Goal: Information Seeking & Learning: Understand process/instructions

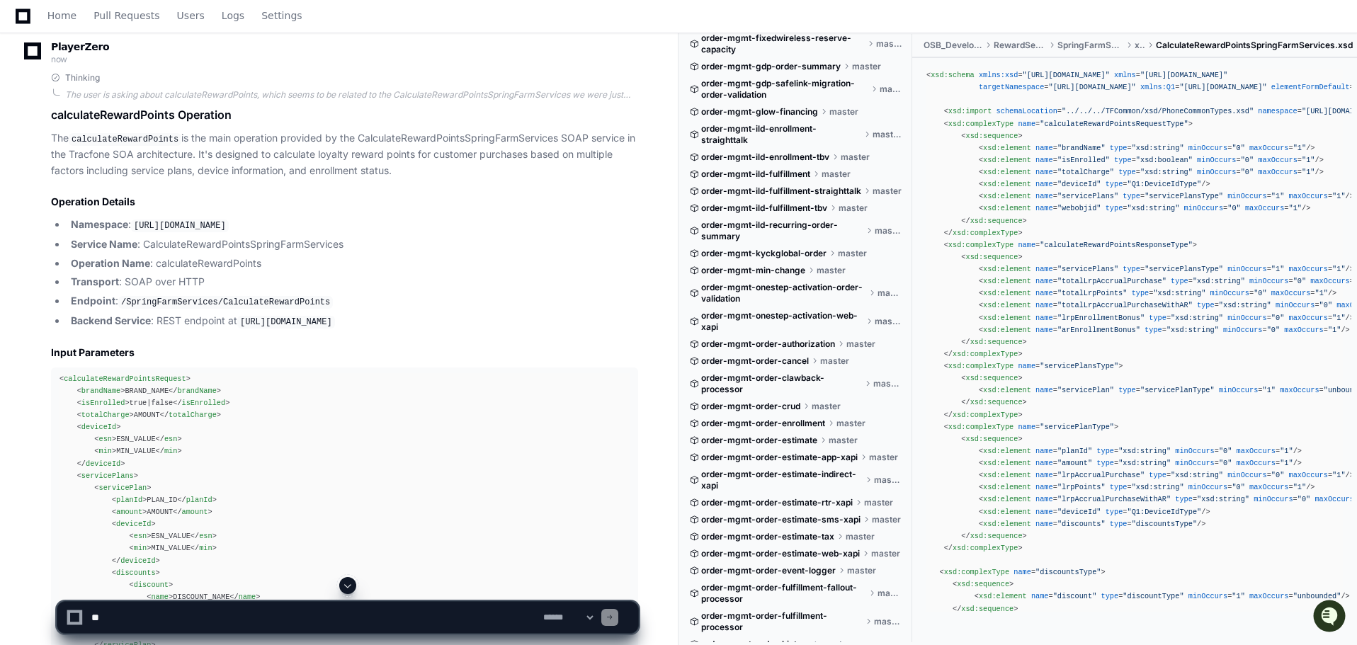
scroll to position [2644, 0]
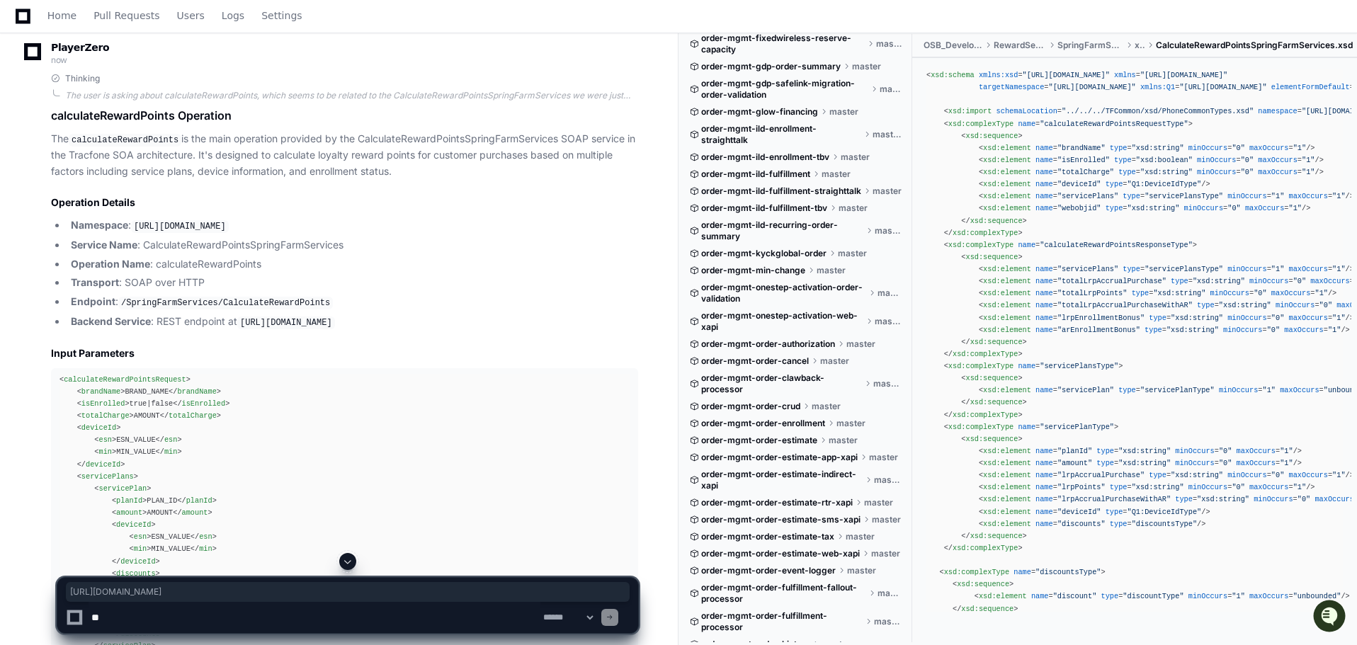
drag, startPoint x: 603, startPoint y: 320, endPoint x: 241, endPoint y: 319, distance: 362.6
click at [241, 319] on li "Backend Service : REST endpoint at [URL][DOMAIN_NAME]" at bounding box center [352, 322] width 571 height 17
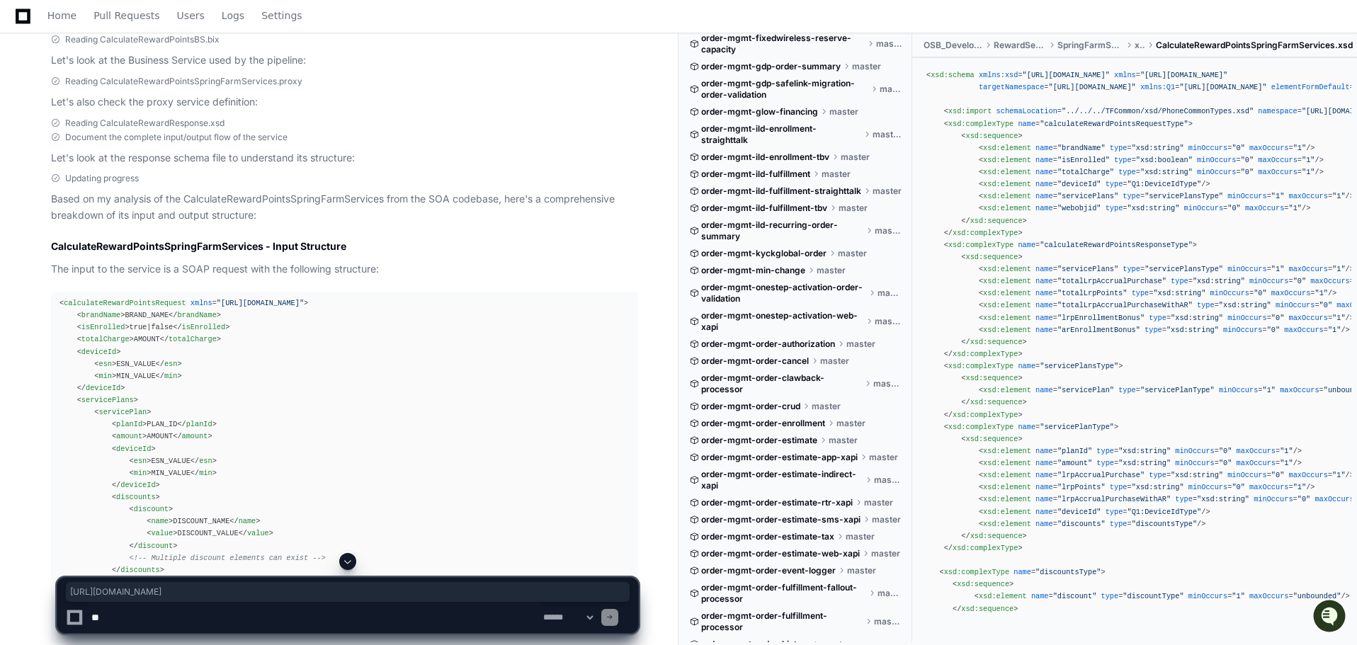
scroll to position [803, 0]
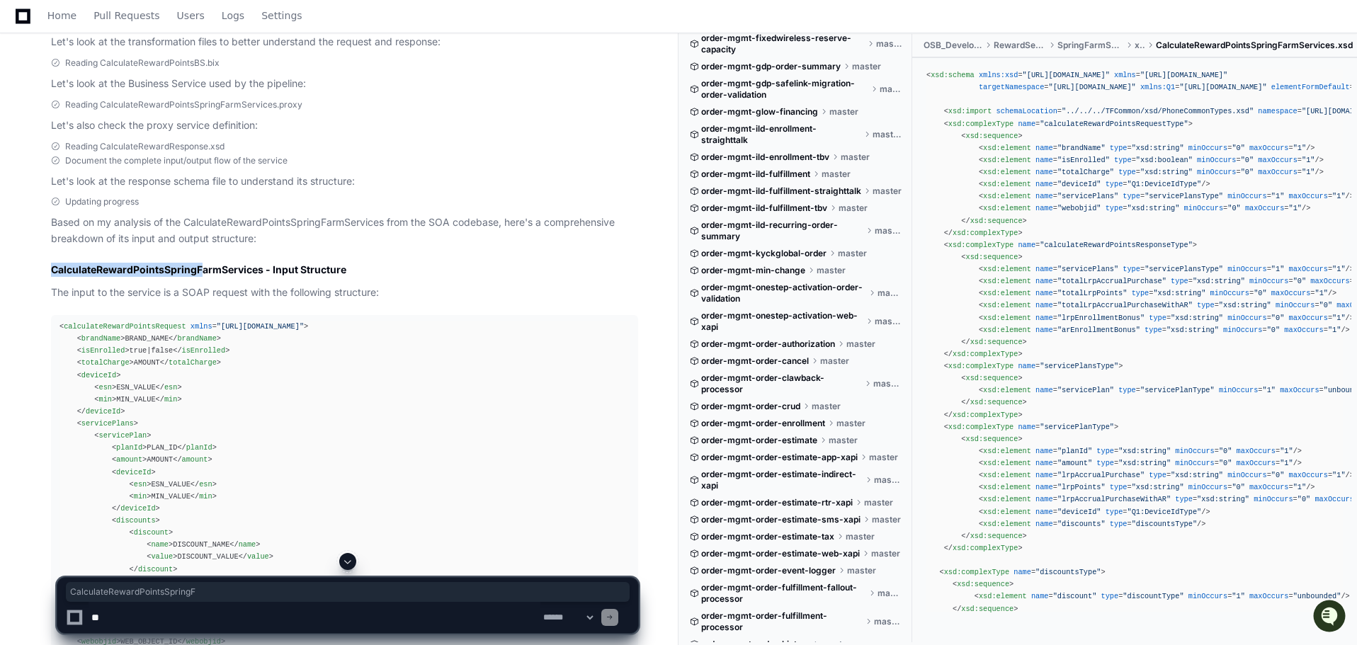
drag, startPoint x: 49, startPoint y: 268, endPoint x: 201, endPoint y: 275, distance: 152.4
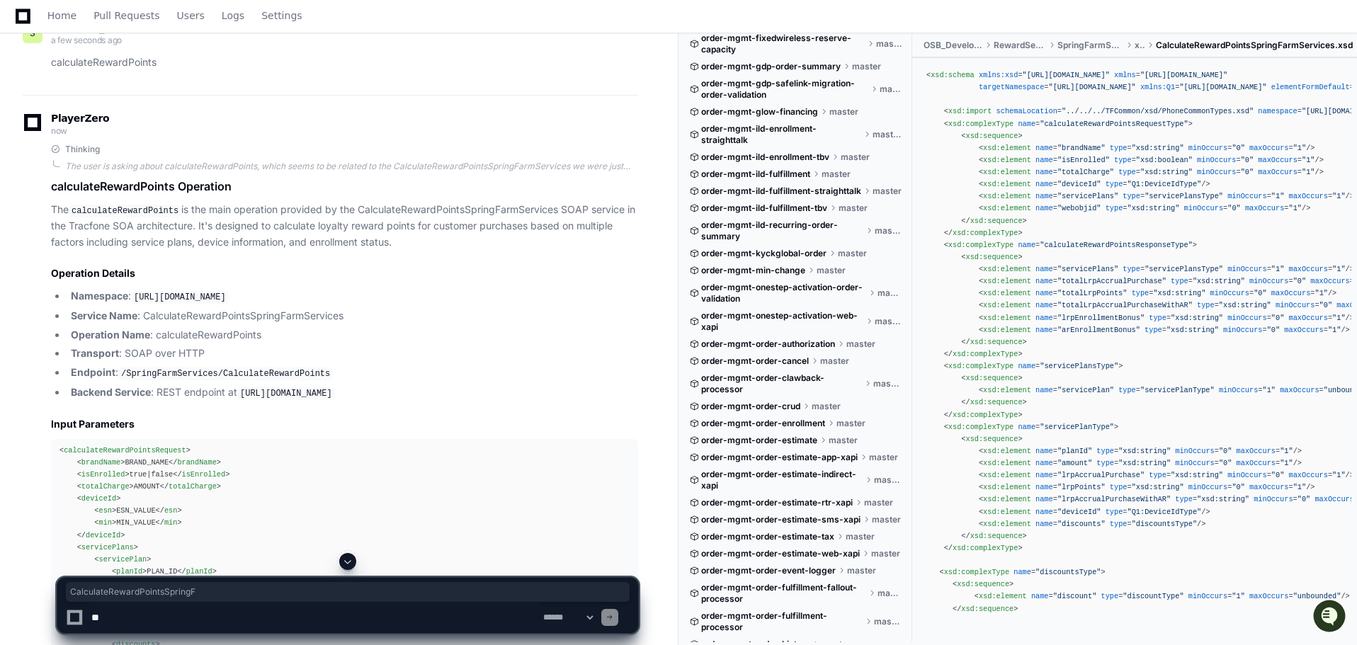
scroll to position [2644, 0]
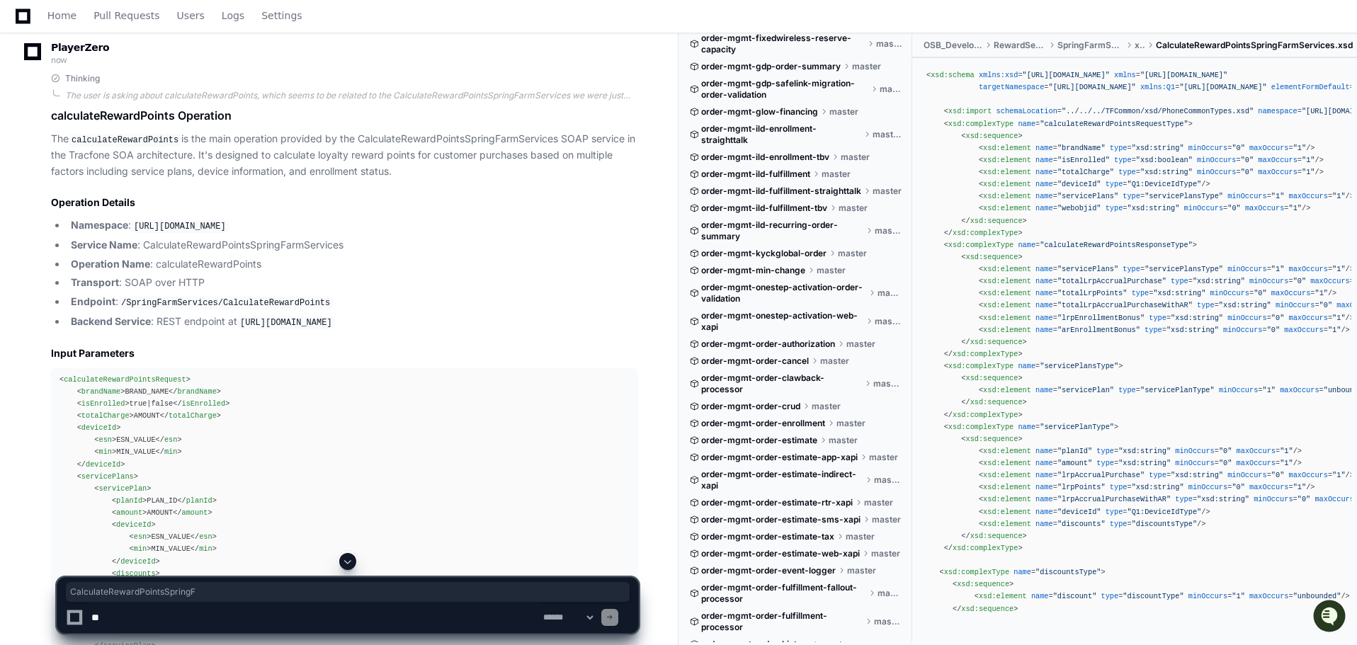
click at [452, 241] on li "Service Name : CalculateRewardPointsSpringFarmServices" at bounding box center [352, 245] width 571 height 16
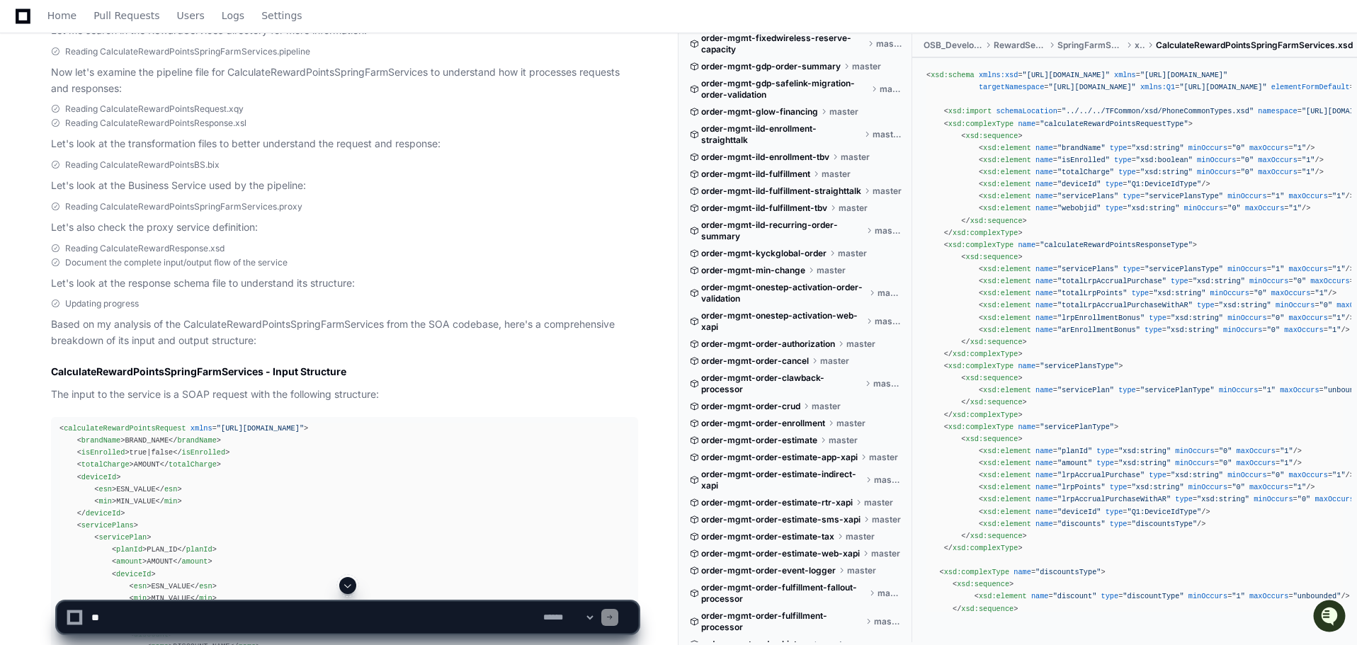
scroll to position [708, 0]
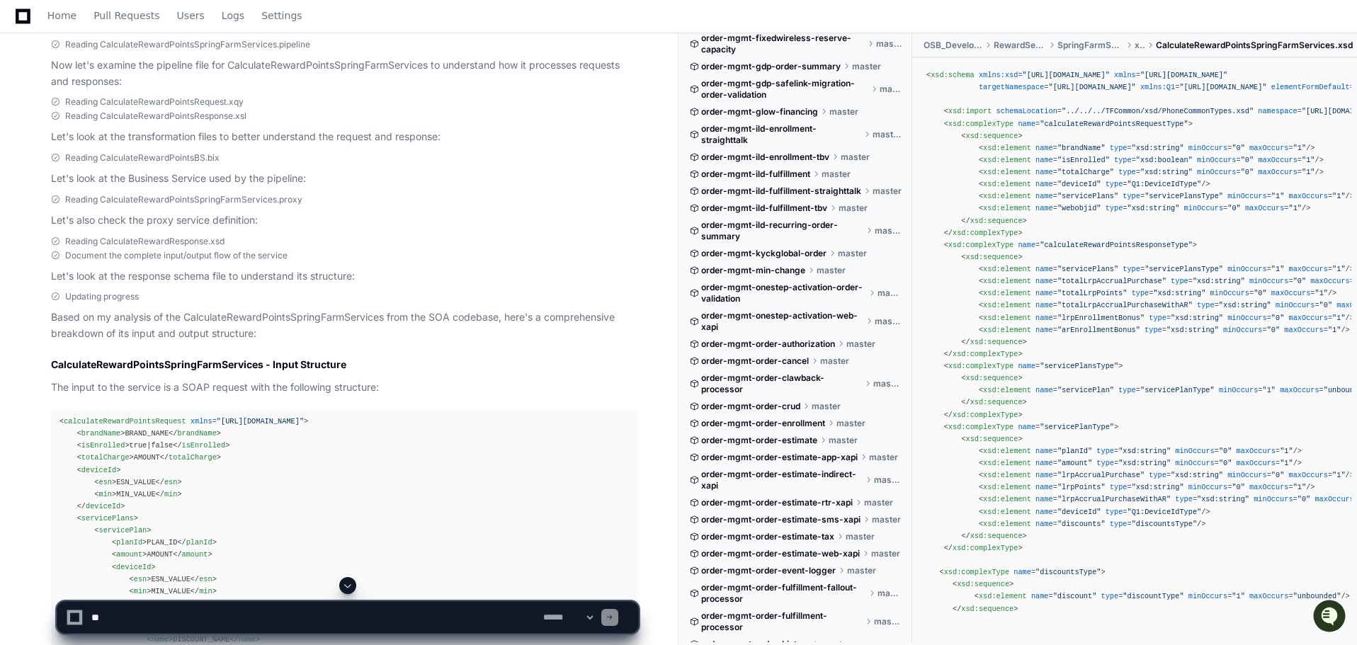
click at [19, 591] on div "**********" at bounding box center [347, 611] width 661 height 68
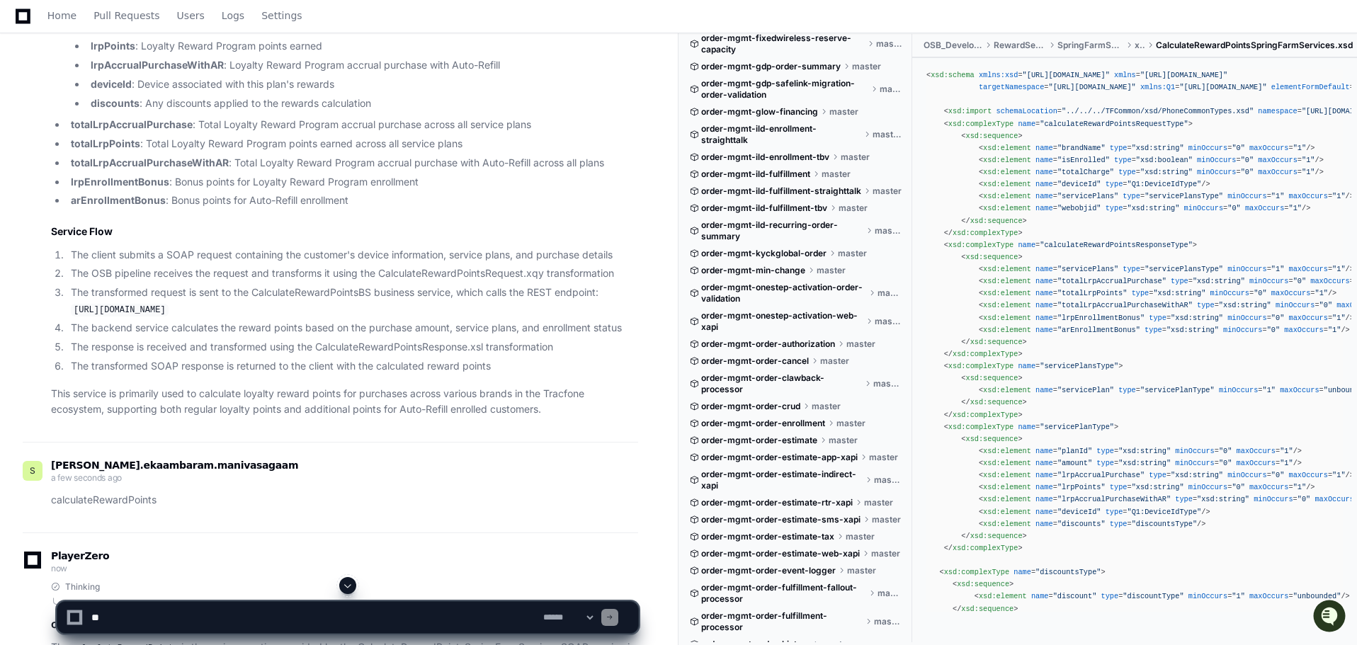
scroll to position [2266, 0]
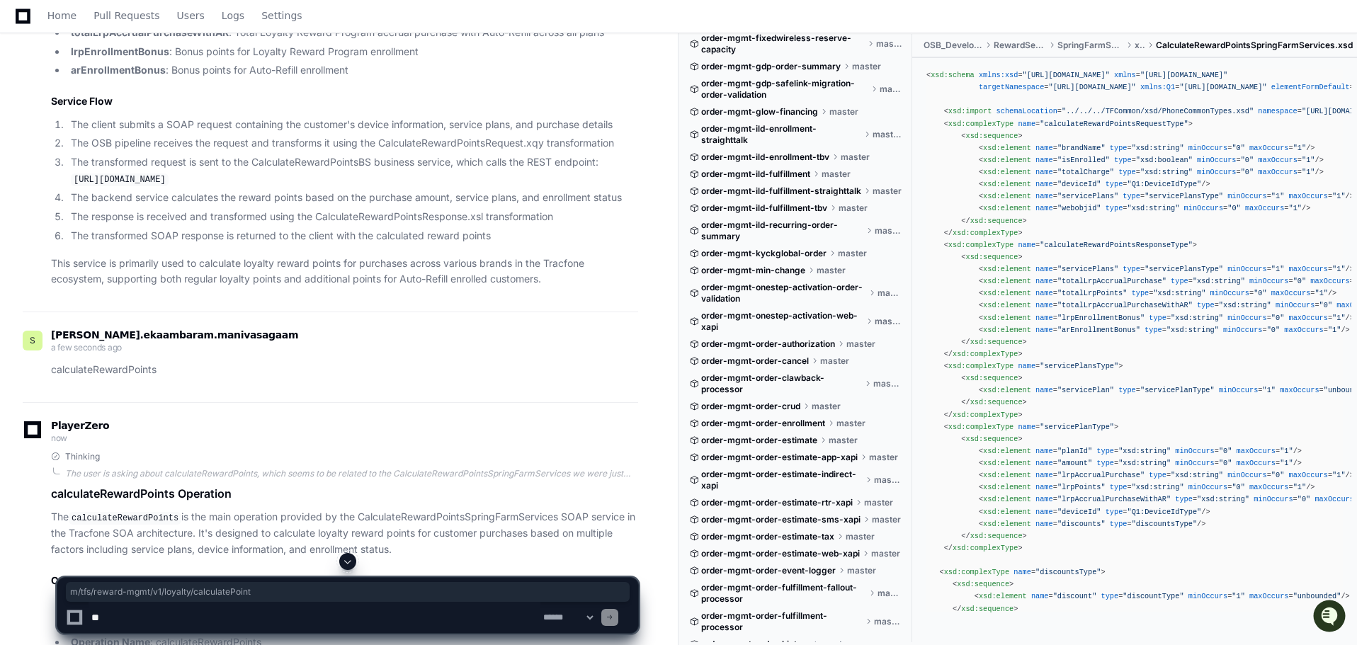
drag, startPoint x: 431, startPoint y: 183, endPoint x: 229, endPoint y: 180, distance: 201.1
click at [169, 180] on code "[URL][DOMAIN_NAME]" at bounding box center [120, 179] width 98 height 13
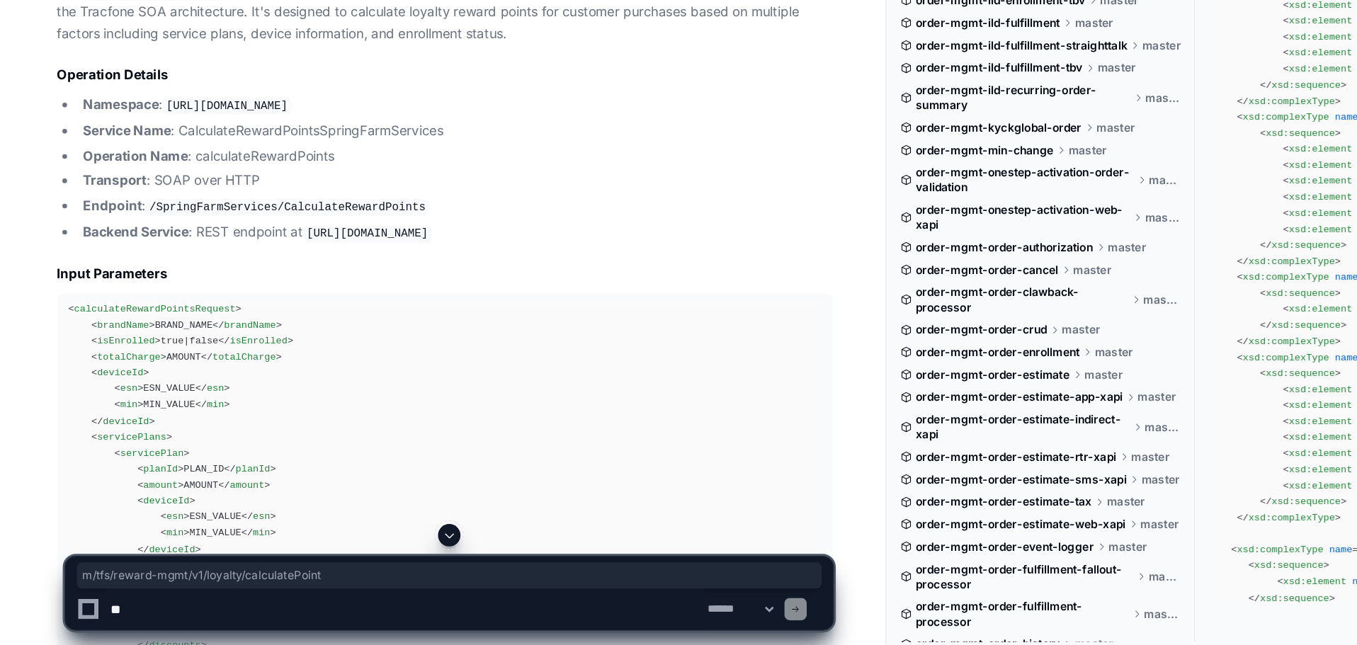
scroll to position [2633, 0]
click at [225, 268] on li "Operation Name : calculateRewardPoints" at bounding box center [352, 276] width 571 height 16
drag, startPoint x: 122, startPoint y: 311, endPoint x: 299, endPoint y: 320, distance: 177.3
click at [319, 306] on li "Endpoint : /SpringFarmServices/CalculateRewardPoints" at bounding box center [352, 313] width 571 height 17
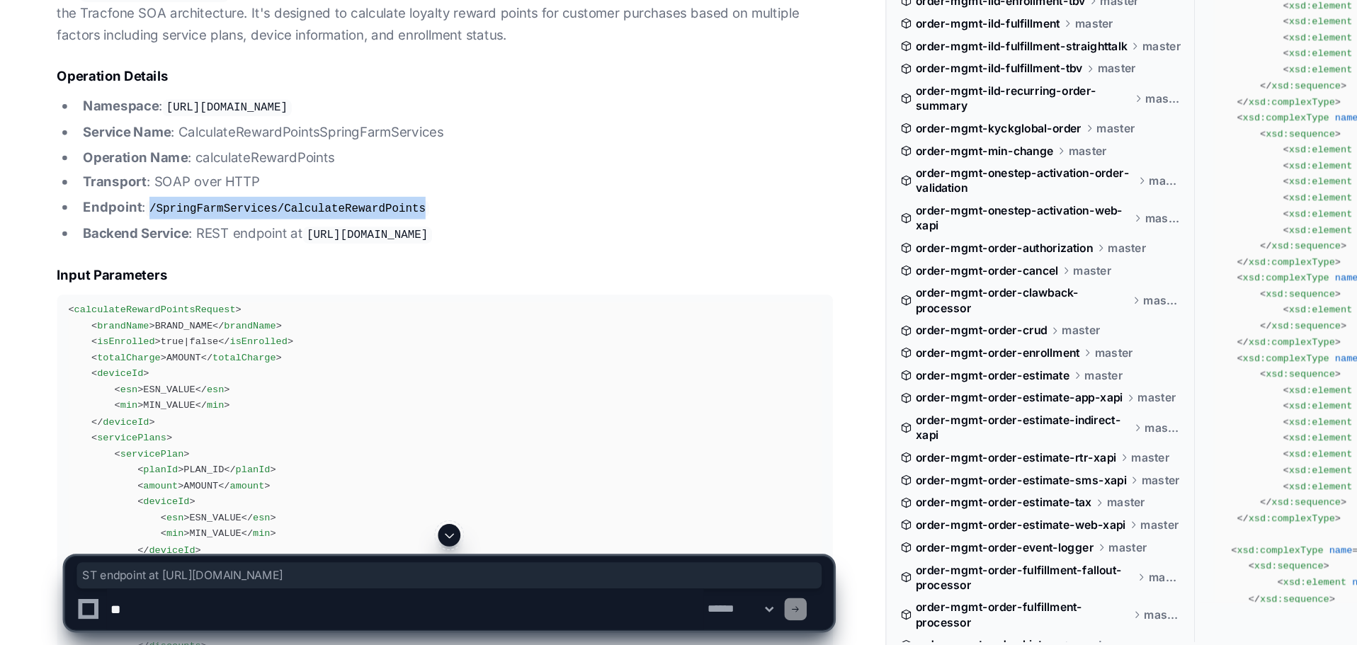
drag, startPoint x: 169, startPoint y: 329, endPoint x: 605, endPoint y: 332, distance: 436.9
click at [605, 332] on li "Backend Service : REST endpoint at [URL][DOMAIN_NAME]" at bounding box center [352, 333] width 571 height 17
click at [519, 360] on h2 "Input Parameters" at bounding box center [344, 365] width 587 height 14
drag, startPoint x: 317, startPoint y: 309, endPoint x: 122, endPoint y: 312, distance: 195.5
click at [122, 312] on li "Endpoint : /SpringFarmServices/CalculateRewardPoints" at bounding box center [352, 313] width 571 height 17
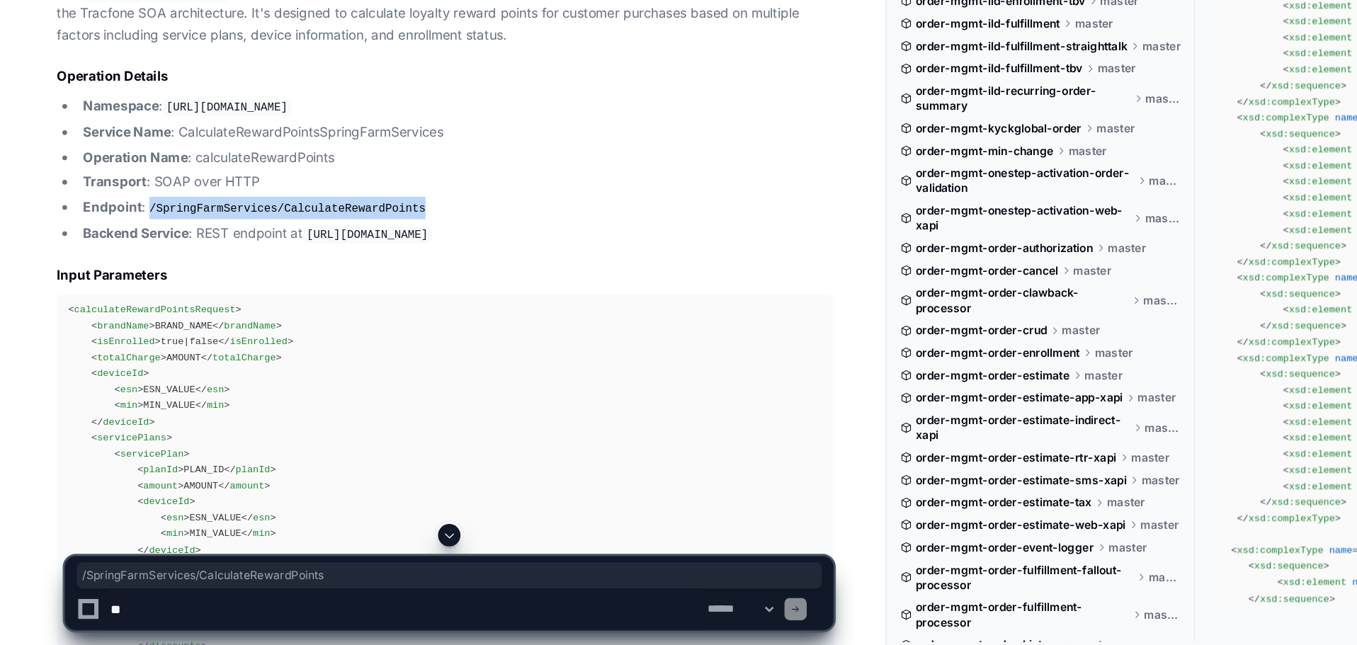
copy code "/SpringFarmServices/CalculateRewardPoints"
drag, startPoint x: 247, startPoint y: 334, endPoint x: 602, endPoint y: 330, distance: 354.8
click at [335, 330] on code "[URL][DOMAIN_NAME]" at bounding box center [286, 334] width 98 height 13
copy code "ttp://[DOMAIN_NAME][URL]"
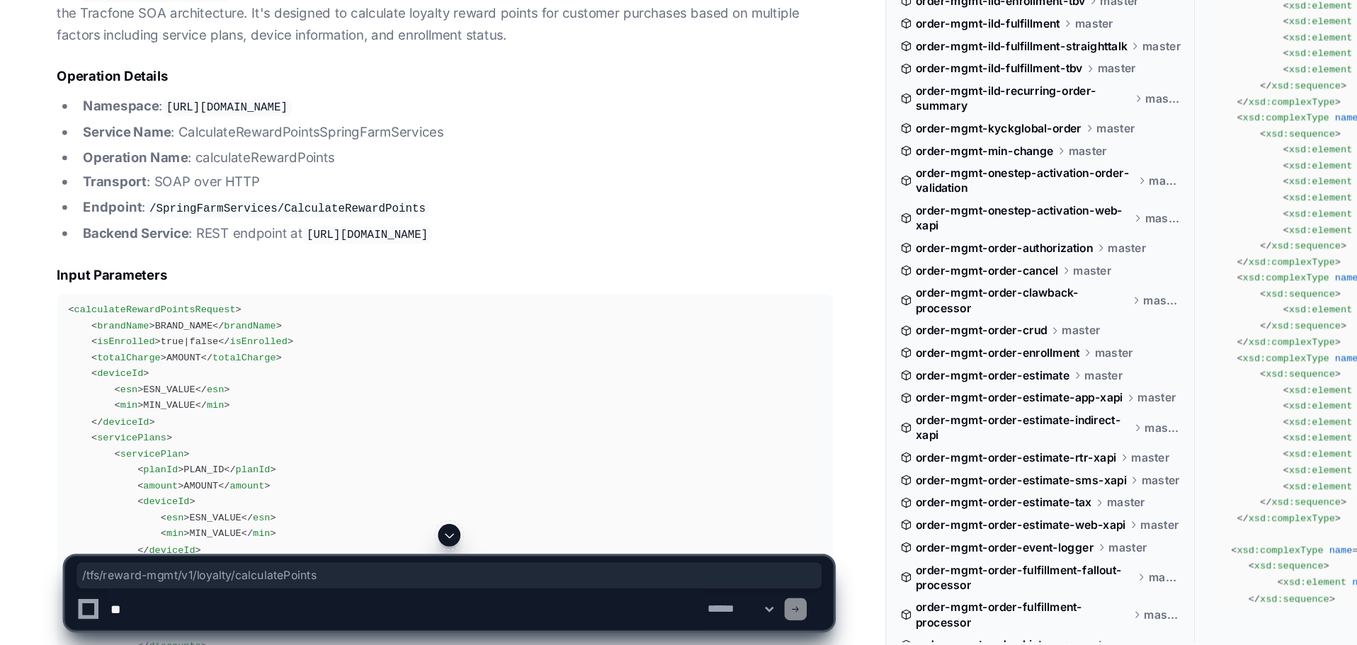
drag, startPoint x: 607, startPoint y: 334, endPoint x: 404, endPoint y: 331, distance: 203.2
click at [404, 331] on li "Backend Service : REST endpoint at [URL][DOMAIN_NAME]" at bounding box center [352, 333] width 571 height 17
copy code "/tfs/reward-mgmt/v1/loyalty/calculatePoints"
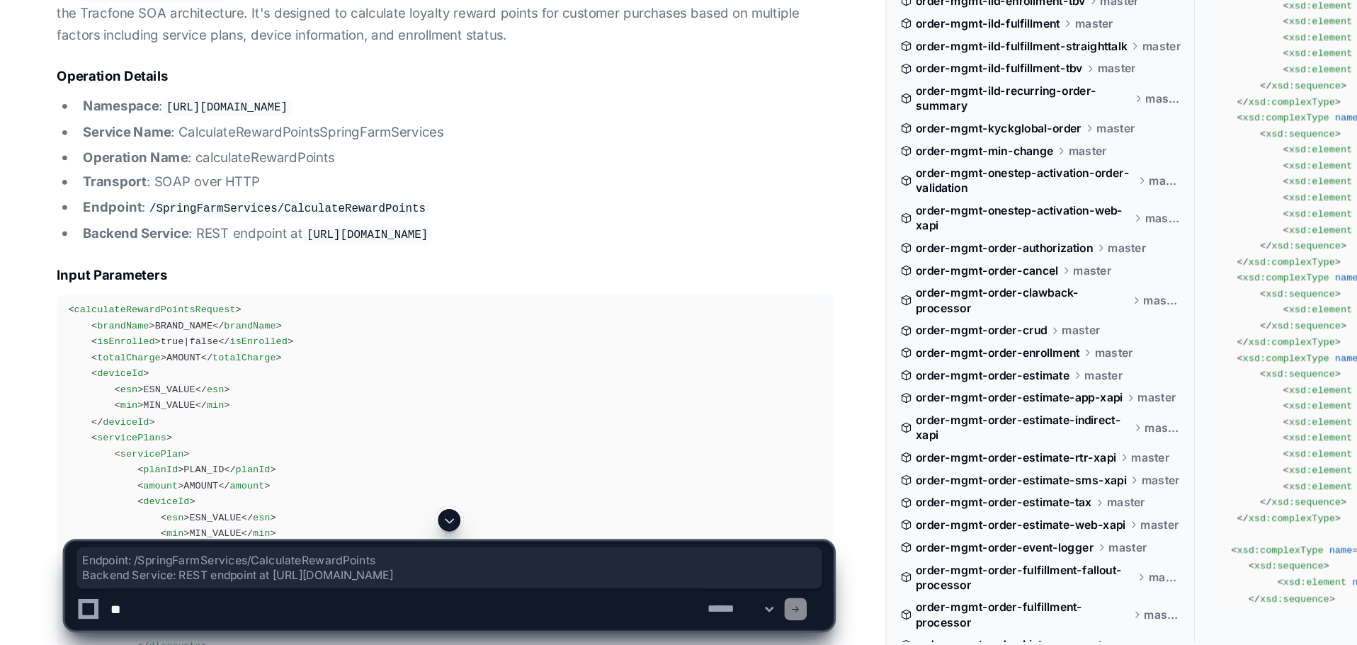
drag, startPoint x: 605, startPoint y: 332, endPoint x: 62, endPoint y: 313, distance: 543.5
click at [62, 313] on ul "Namespace : [URL][DOMAIN_NAME] Service Name : CalculateRewardPointsSpringFarmSe…" at bounding box center [344, 285] width 587 height 113
copy ul "Endpoint : /SpringFarmServices/CalculateRewardPoints Backend Service : REST end…"
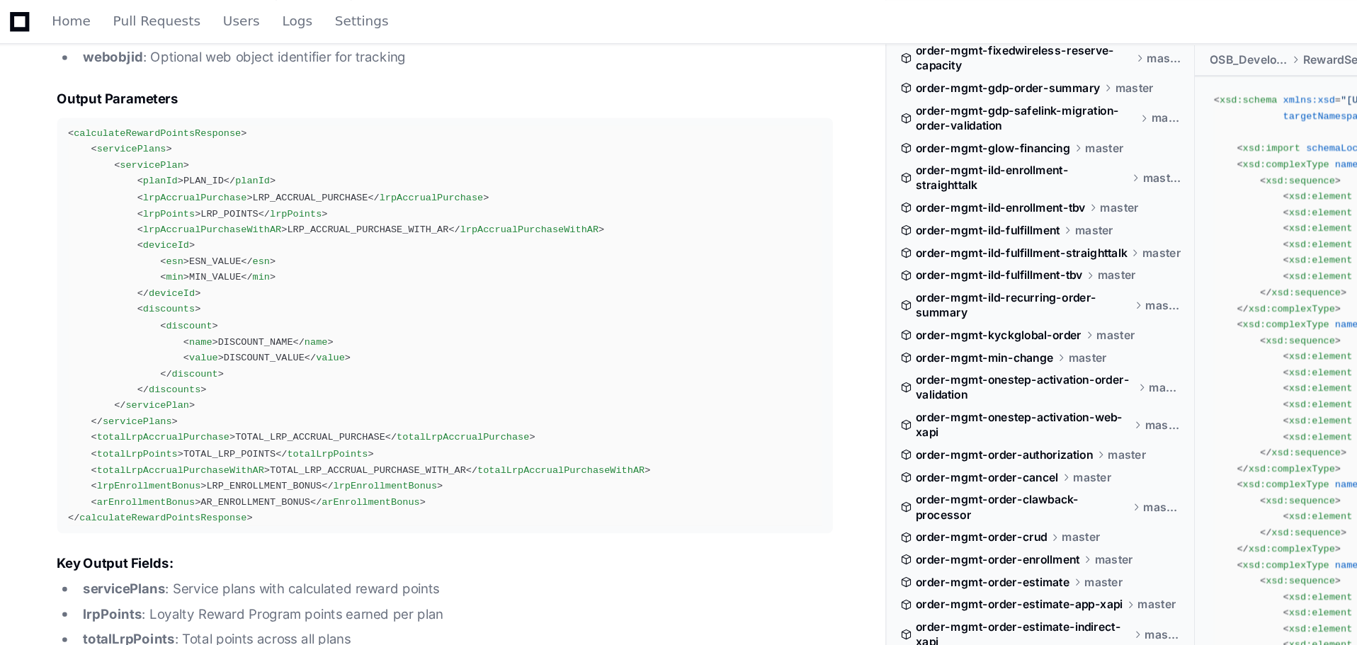
scroll to position [3218, 0]
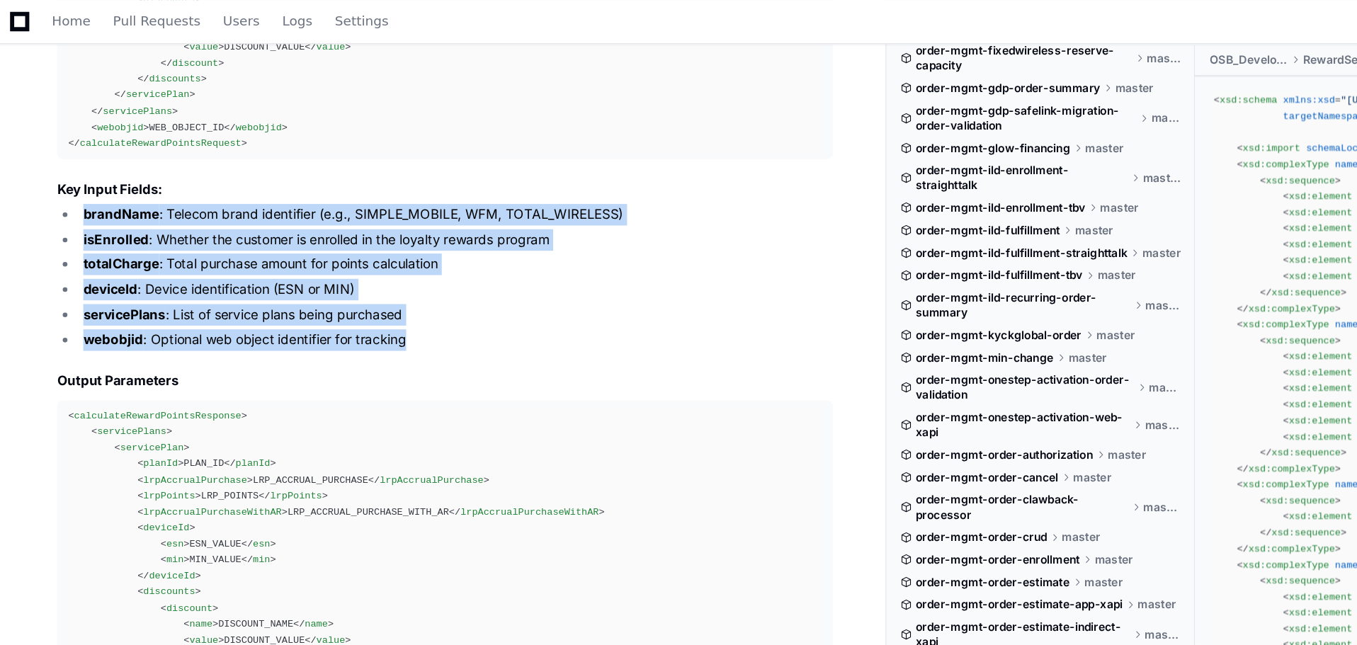
drag, startPoint x: 321, startPoint y: 256, endPoint x: 72, endPoint y: 159, distance: 268.1
click at [72, 159] on ul "brandName : Telecom brand identifier (e.g., SIMPLE_MOBILE, WFM, TOTAL_WIRELESS)…" at bounding box center [344, 209] width 587 height 111
copy ul "brandName : Telecom brand identifier (e.g., SIMPLE_MOBILE, WFM, TOTAL_WIRELESS)…"
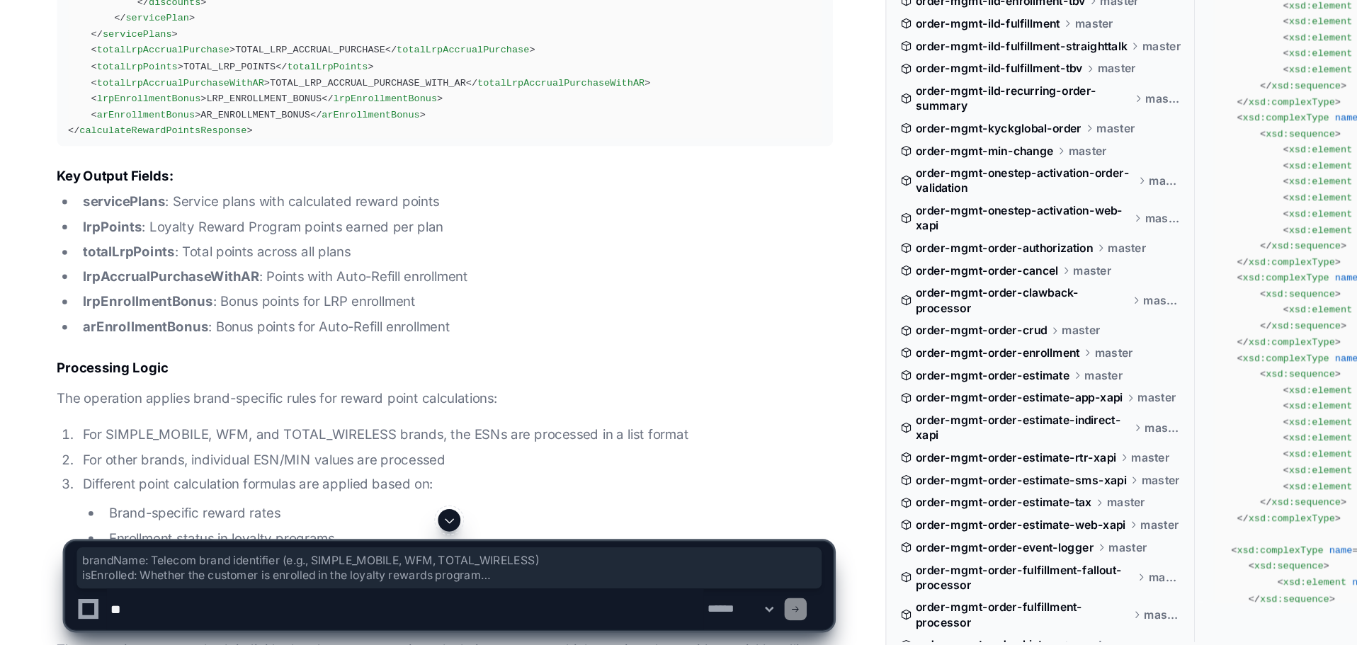
scroll to position [3593, 0]
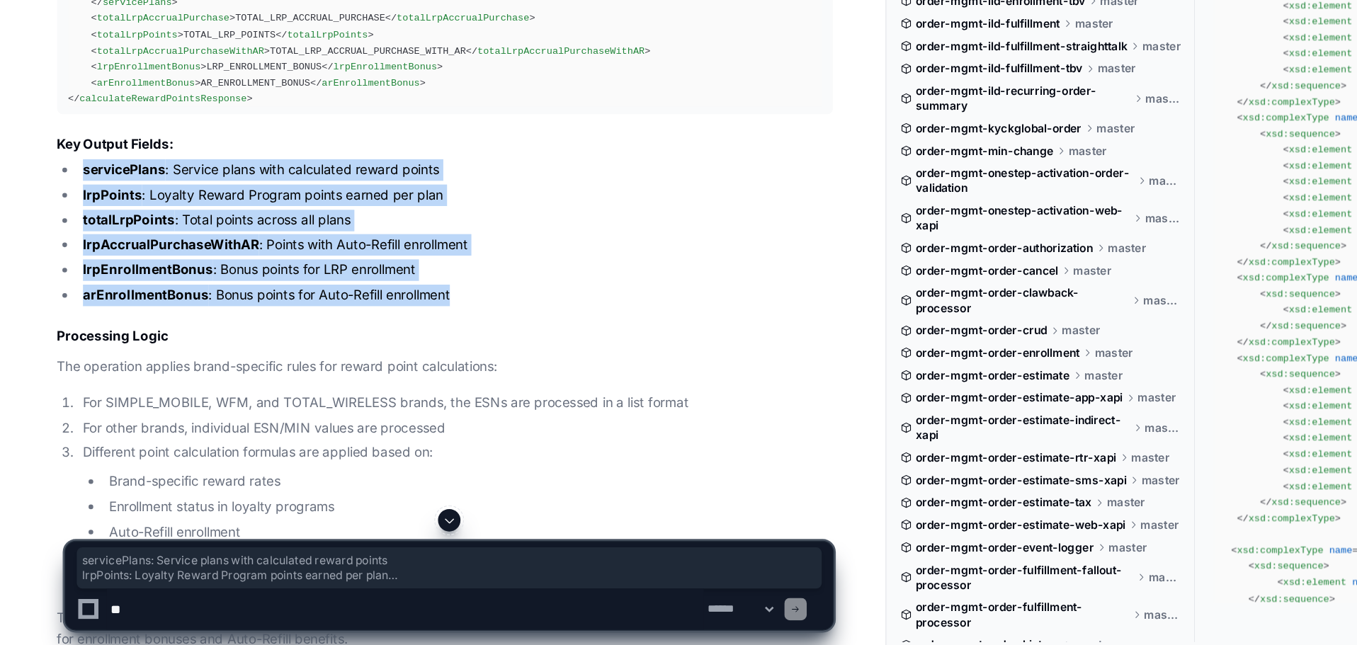
drag, startPoint x: 359, startPoint y: 376, endPoint x: 67, endPoint y: 276, distance: 308.4
click at [67, 277] on ul "servicePlans : Service plans with calculated reward points lrpPoints : Loyalty …" at bounding box center [344, 332] width 587 height 111
copy ul "servicePlans : Service plans with calculated reward points lrpPoints : Loyalty …"
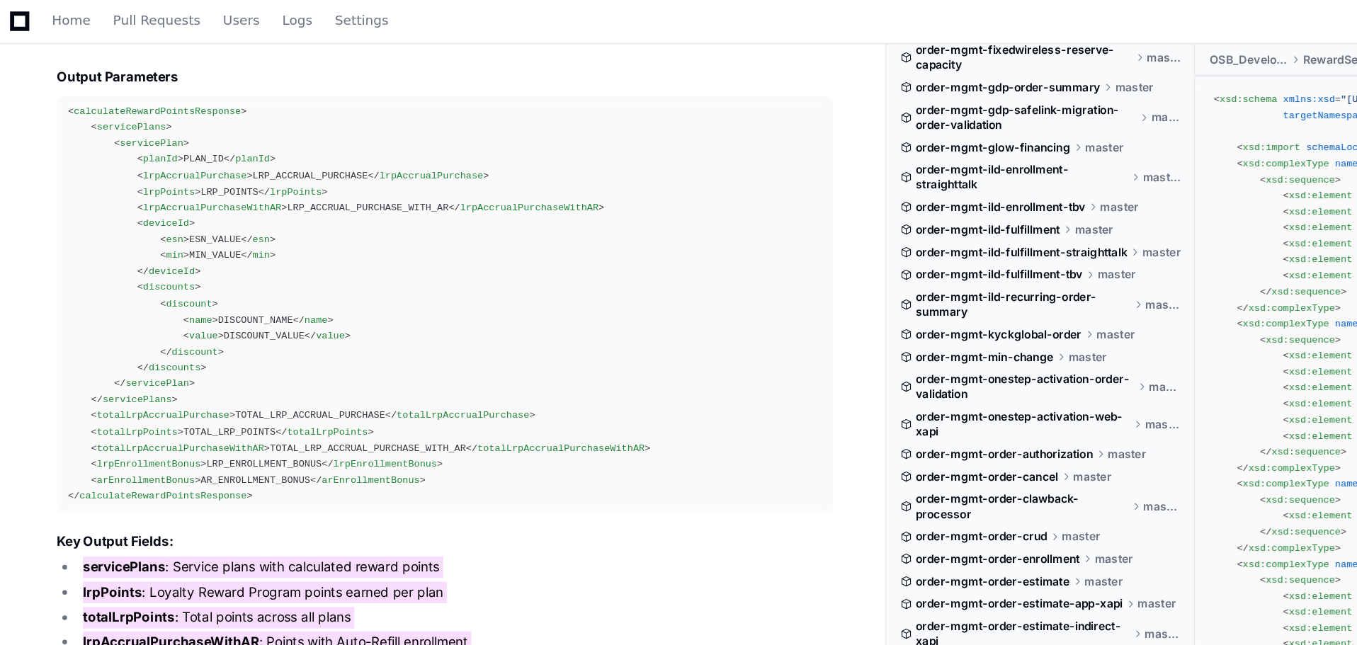
scroll to position [3330, 0]
